Goal: Task Accomplishment & Management: Manage account settings

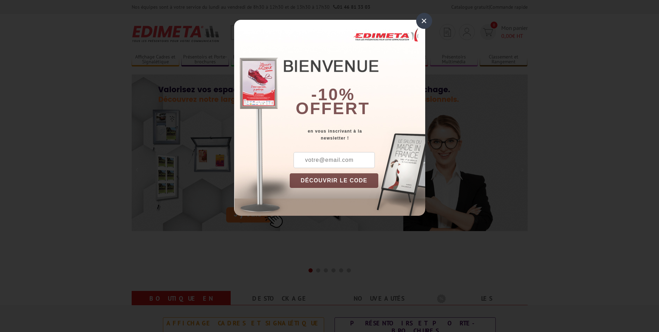
click at [423, 19] on div "×" at bounding box center [424, 21] width 16 height 16
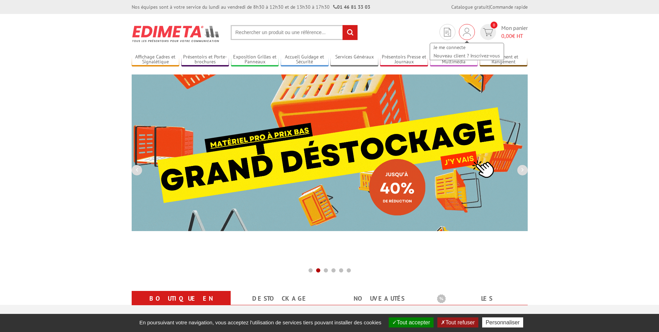
click at [469, 34] on img at bounding box center [467, 32] width 8 height 8
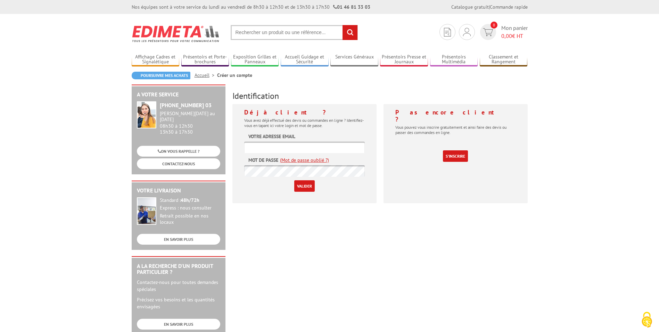
click at [277, 148] on input "text" at bounding box center [304, 146] width 121 height 11
type input "ffouger@le-service-funeraire.fr"
click at [304, 183] on input "Valider" at bounding box center [304, 185] width 21 height 11
click at [300, 149] on input "text" at bounding box center [304, 146] width 121 height 11
type input "[EMAIL_ADDRESS][DOMAIN_NAME]"
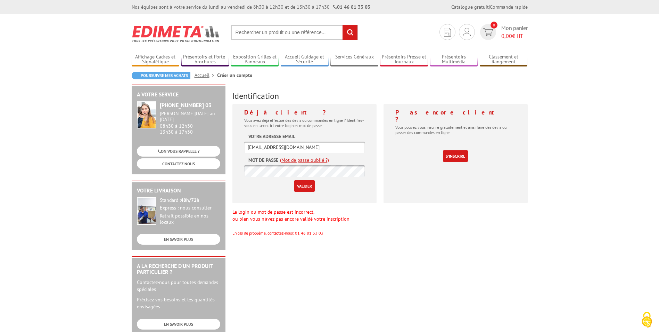
click at [305, 183] on input "Valider" at bounding box center [304, 185] width 21 height 11
click at [299, 145] on input "text" at bounding box center [304, 146] width 121 height 11
type input "[EMAIL_ADDRESS][DOMAIN_NAME]"
click at [311, 183] on input "Valider" at bounding box center [304, 185] width 21 height 11
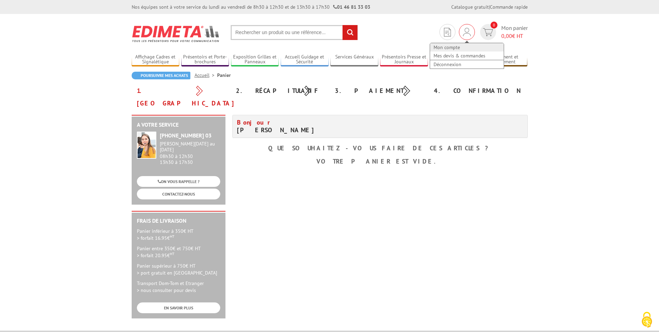
click at [454, 45] on link "Mon compte" at bounding box center [467, 47] width 74 height 8
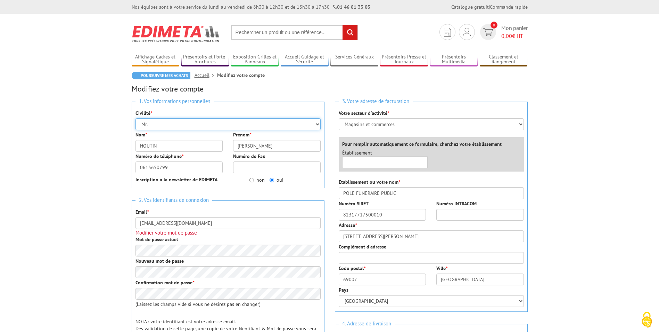
click at [176, 122] on select "Mr. Mme. Mlle." at bounding box center [228, 124] width 185 height 12
select select "Mme."
click at [136, 118] on select "Mr. Mme. Mlle." at bounding box center [228, 124] width 185 height 12
click at [167, 145] on input "HOUTIN" at bounding box center [180, 146] width 88 height 12
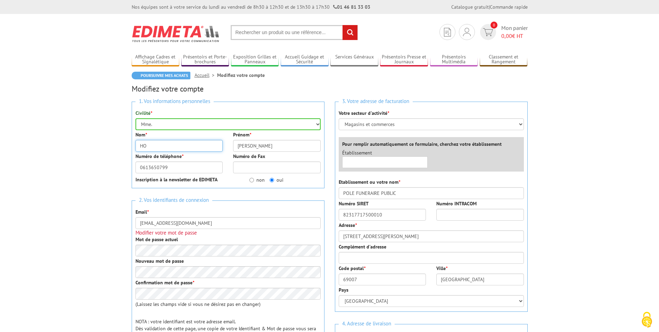
type input "H"
type input "FOUGER"
click at [269, 148] on input "[PERSON_NAME]" at bounding box center [277, 146] width 88 height 12
type input "P"
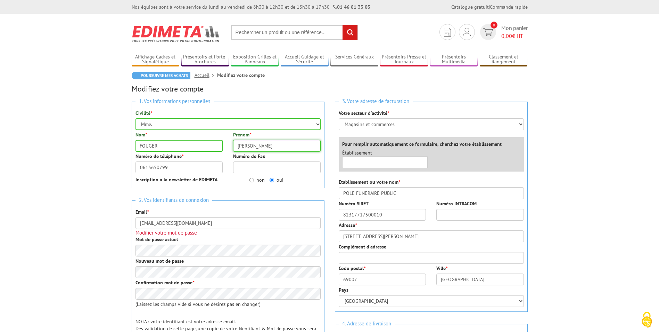
type input "[PERSON_NAME]"
drag, startPoint x: 187, startPoint y: 169, endPoint x: 132, endPoint y: 169, distance: 55.3
click at [132, 169] on div "Numéro de téléphone * 0613650799" at bounding box center [179, 163] width 98 height 21
type input "0615731451"
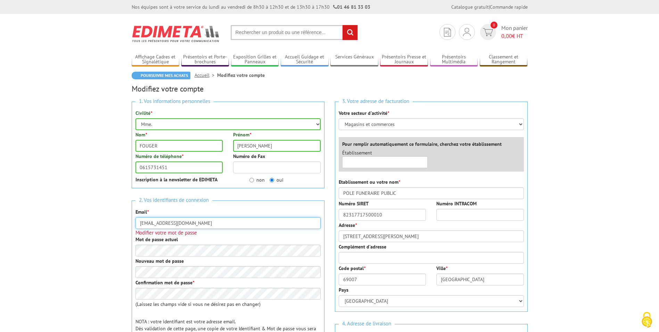
click at [214, 223] on input "[EMAIL_ADDRESS][DOMAIN_NAME]" at bounding box center [228, 223] width 185 height 12
type input "[EMAIL_ADDRESS][DOMAIN_NAME]"
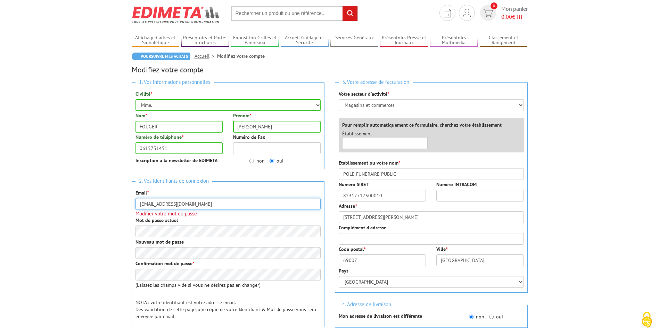
scroll to position [35, 0]
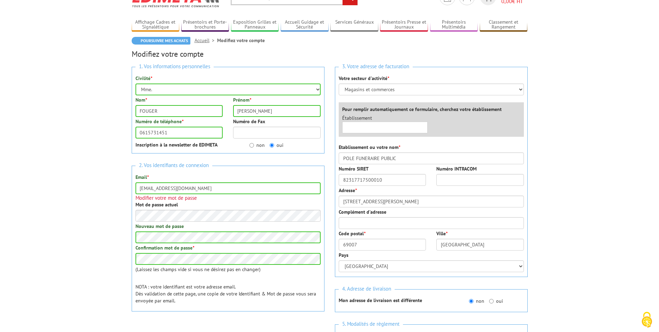
click at [302, 275] on div "2. Vos identifiants de connexion Email * [EMAIL_ADDRESS][DOMAIN_NAME] Modifier …" at bounding box center [228, 238] width 193 height 146
drag, startPoint x: 405, startPoint y: 159, endPoint x: 342, endPoint y: 153, distance: 63.5
click at [342, 153] on input "POLE FUNERAIRE PUBLIC" at bounding box center [431, 158] width 185 height 12
type input "LE"
click at [577, 192] on body "Nos équipes sont à votre service du lundi au vendredi de 8h30 à 12h30 et de 13h…" at bounding box center [329, 313] width 659 height 697
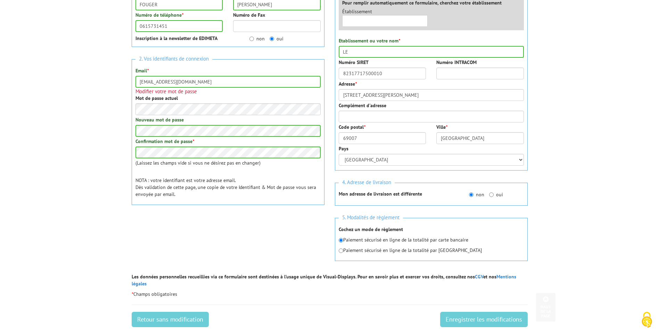
scroll to position [174, 0]
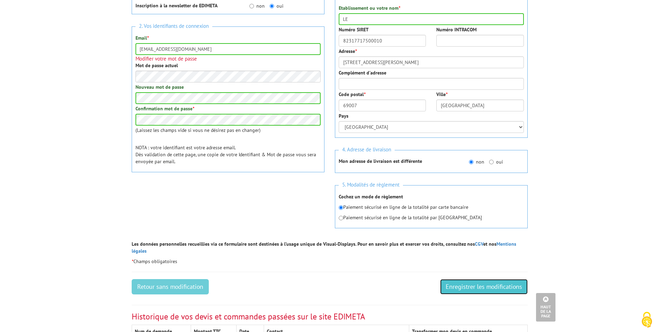
click at [487, 279] on input "Enregistrer les modifications" at bounding box center [484, 286] width 88 height 15
